Goal: Task Accomplishment & Management: Manage account settings

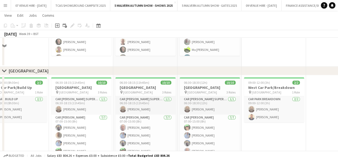
scroll to position [3276, 0]
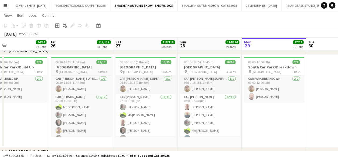
click at [81, 65] on h3 "[GEOGRAPHIC_DATA]" at bounding box center [81, 67] width 60 height 5
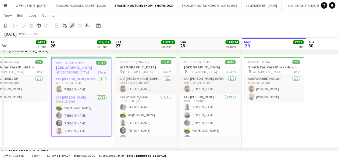
click at [74, 26] on icon "Edit" at bounding box center [72, 25] width 4 height 4
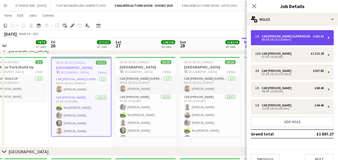
click at [294, 40] on div "06:30-18:15 (11h45m)" at bounding box center [289, 39] width 69 height 3
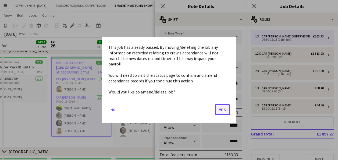
click at [223, 106] on button "Yes" at bounding box center [222, 109] width 15 height 11
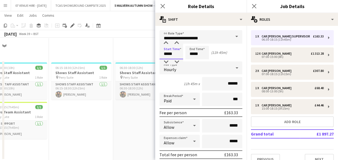
scroll to position [3276, 0]
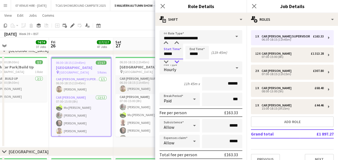
click at [178, 63] on div at bounding box center [176, 61] width 11 height 5
type input "*****"
click at [178, 63] on div at bounding box center [176, 61] width 11 height 5
click at [22, 117] on app-date-cell "08:00-16:30 (8h30m) 2/2 [GEOGRAPHIC_DATA]/Build Up pin [GEOGRAPHIC_DATA] 1 Role…" at bounding box center [17, 101] width 64 height 93
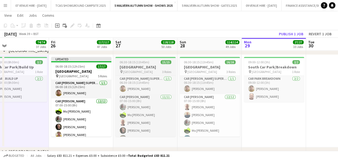
click at [145, 59] on app-job-card "06:30-18:15 (11h45m) 15/15 [GEOGRAPHIC_DATA] pin South Car Park 3 Roles Car [PE…" at bounding box center [145, 97] width 60 height 80
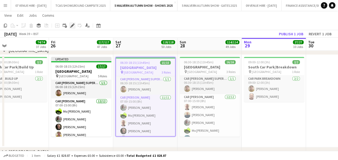
click at [70, 23] on div "Edit" at bounding box center [72, 25] width 6 height 6
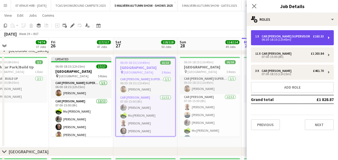
click at [297, 40] on div "06:30-18:15 (11h45m)" at bounding box center [289, 39] width 69 height 3
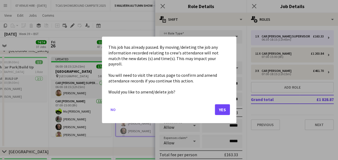
scroll to position [0, 0]
click at [221, 105] on button "Yes" at bounding box center [222, 109] width 15 height 11
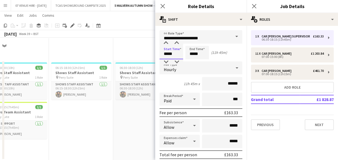
scroll to position [3276, 0]
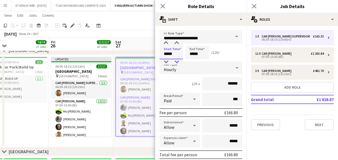
click at [179, 64] on div at bounding box center [176, 61] width 11 height 5
type input "*****"
click at [179, 64] on div at bounding box center [176, 61] width 11 height 5
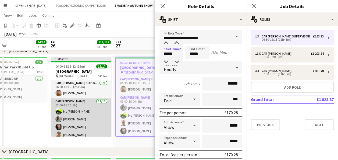
click at [52, 126] on app-card-role "[PERSON_NAME] [DATE] 07:00-15:00 (8h) [PERSON_NAME]-[PERSON_NAME] [PERSON_NAME]…" at bounding box center [81, 150] width 60 height 104
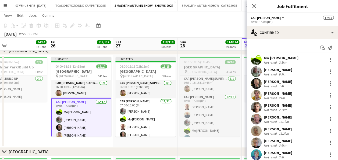
click at [196, 67] on h3 "[GEOGRAPHIC_DATA]" at bounding box center [210, 67] width 60 height 5
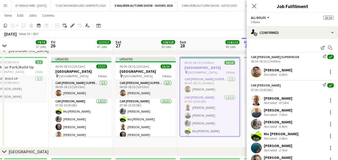
click at [253, 69] on app-user-avatar at bounding box center [256, 71] width 11 height 11
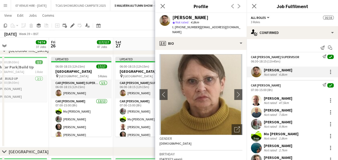
click at [17, 109] on app-date-cell "08:00-16:30 (8h30m) 2/2 [GEOGRAPHIC_DATA]/Build Up pin [GEOGRAPHIC_DATA] 1 Role…" at bounding box center [17, 101] width 64 height 93
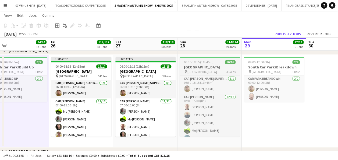
click at [218, 65] on h3 "[GEOGRAPHIC_DATA]" at bounding box center [210, 67] width 60 height 5
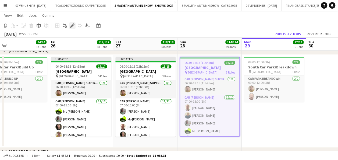
click at [70, 23] on div "Edit" at bounding box center [72, 25] width 6 height 6
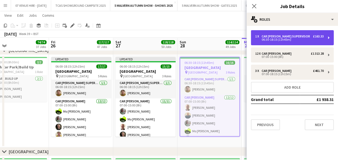
click at [260, 34] on div "1 x" at bounding box center [258, 36] width 6 height 4
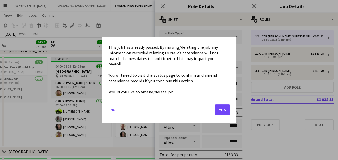
scroll to position [0, 0]
click at [223, 104] on button "Yes" at bounding box center [222, 109] width 15 height 11
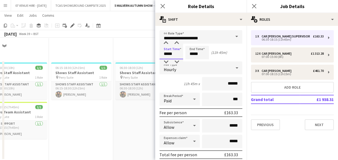
scroll to position [3276, 0]
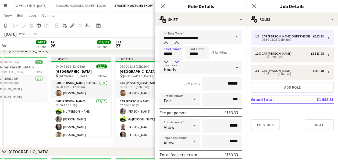
click at [176, 63] on div at bounding box center [176, 61] width 11 height 5
type input "*****"
click at [176, 63] on div at bounding box center [176, 61] width 11 height 5
click at [25, 117] on app-date-cell "08:00-16:30 (8h30m) 2/2 [GEOGRAPHIC_DATA]/Build Up pin [GEOGRAPHIC_DATA] 1 Role…" at bounding box center [17, 101] width 64 height 93
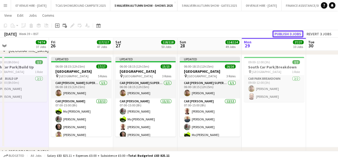
click at [287, 36] on button "Publish 3 jobs" at bounding box center [287, 33] width 31 height 7
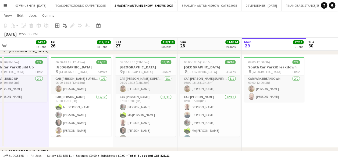
click at [260, 124] on app-date-cell "09:00-12:00 (3h) 2/2 South Car Park/Breakdown pin [GEOGRAPHIC_DATA] 1 Role Car …" at bounding box center [274, 101] width 64 height 93
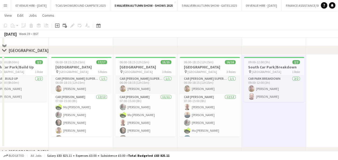
scroll to position [109, 0]
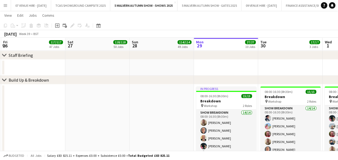
drag, startPoint x: 265, startPoint y: 95, endPoint x: 214, endPoint y: 95, distance: 51.1
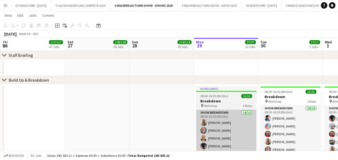
scroll to position [0, 195]
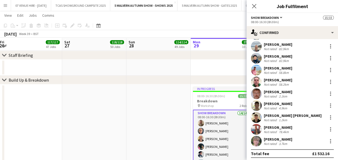
scroll to position [75, 0]
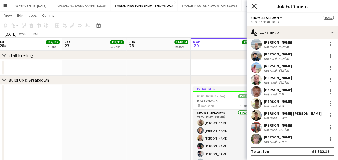
click at [254, 6] on icon at bounding box center [253, 5] width 5 height 5
